Goal: Transaction & Acquisition: Obtain resource

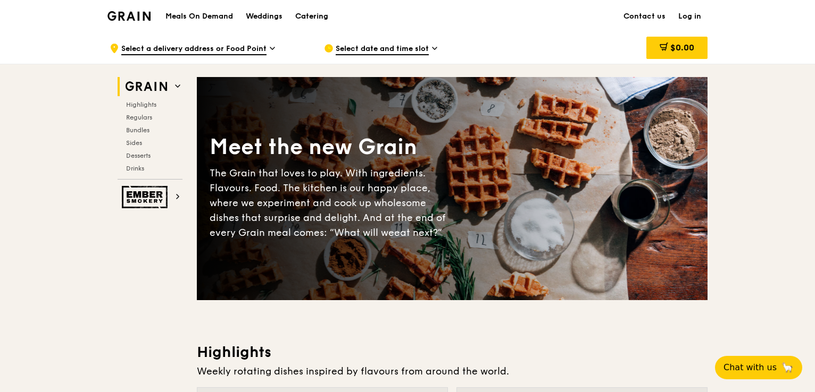
click at [310, 20] on div "Catering" at bounding box center [311, 17] width 33 height 32
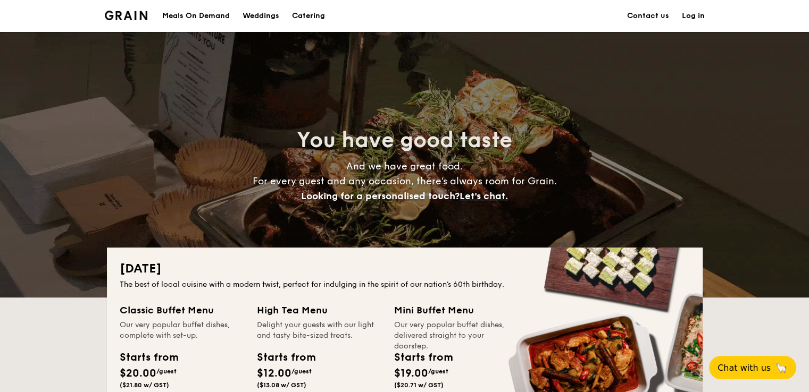
click at [774, 20] on div "Meals On Demand Weddings Catering Contact us Log in" at bounding box center [404, 16] width 809 height 32
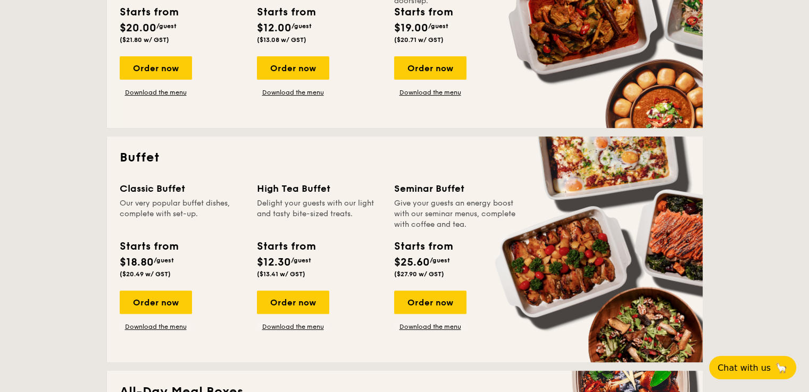
scroll to position [364, 0]
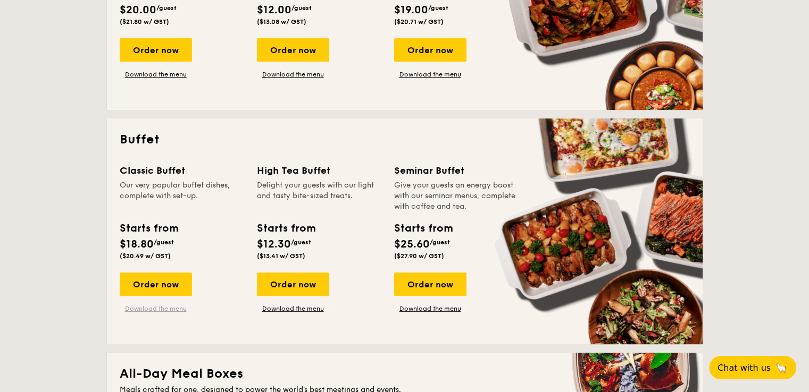
click at [155, 305] on link "Download the menu" at bounding box center [156, 309] width 72 height 9
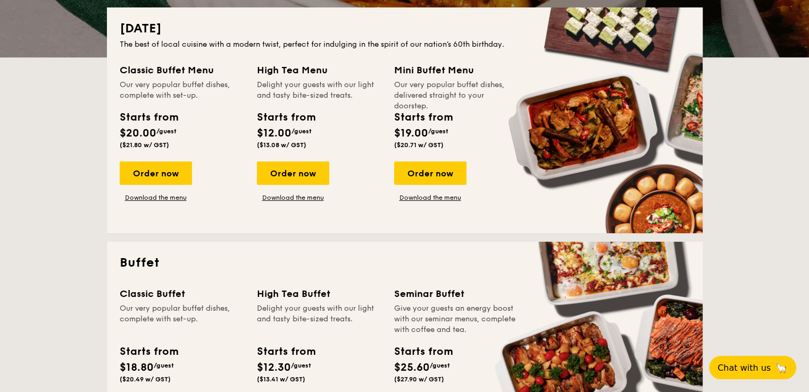
scroll to position [257, 0]
